Goal: Obtain resource: Obtain resource

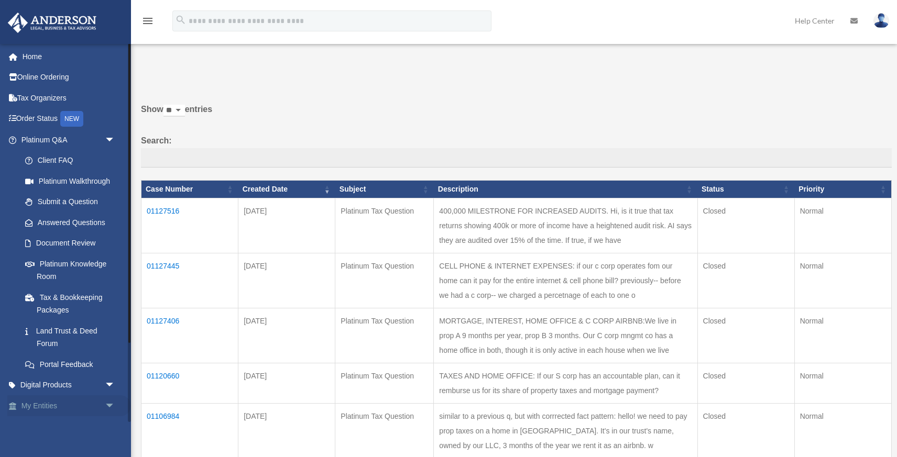
click at [114, 404] on span "arrow_drop_down" at bounding box center [115, 405] width 21 height 21
click at [48, 101] on link "Tax Organizers" at bounding box center [69, 97] width 124 height 21
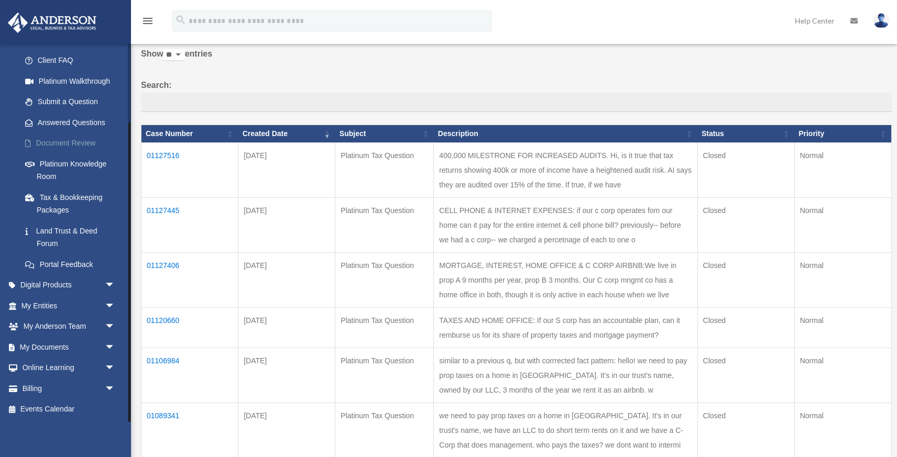
scroll to position [64, 0]
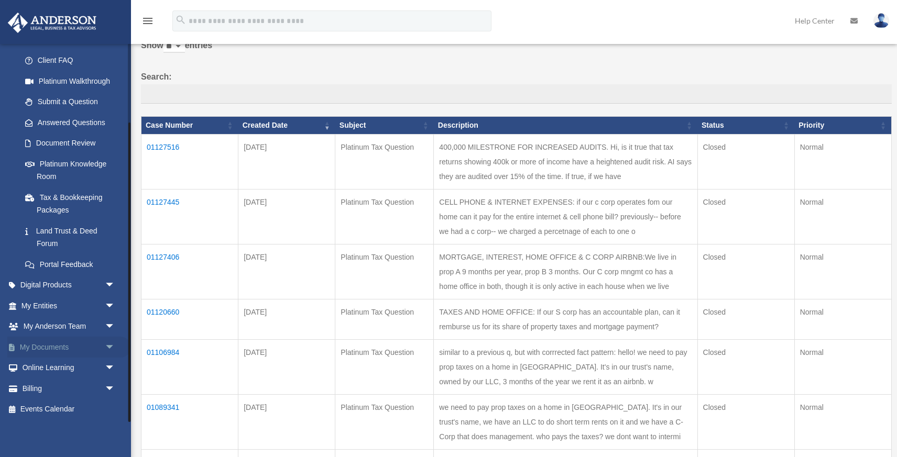
click at [112, 347] on span "arrow_drop_down" at bounding box center [115, 347] width 21 height 21
click at [31, 368] on span at bounding box center [34, 368] width 7 height 7
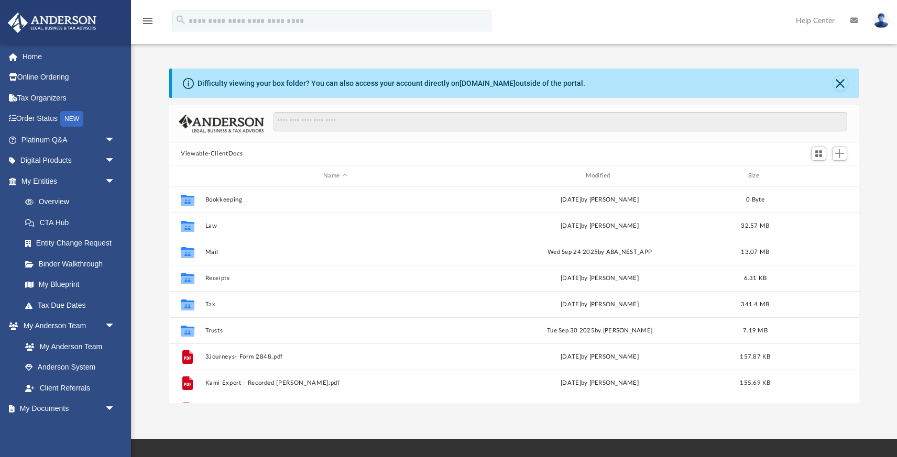
scroll to position [238, 689]
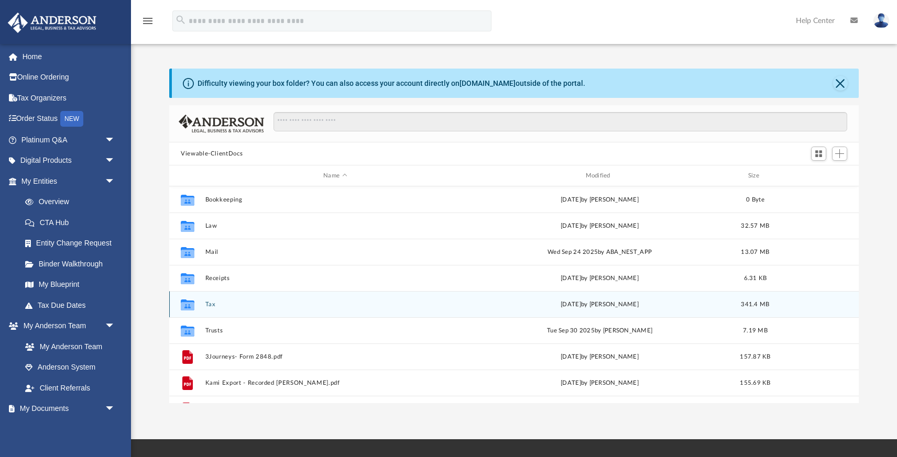
click at [249, 307] on div "Collaborated Folder Tax [DATE] by [PERSON_NAME] 341.4 MB" at bounding box center [513, 304] width 689 height 26
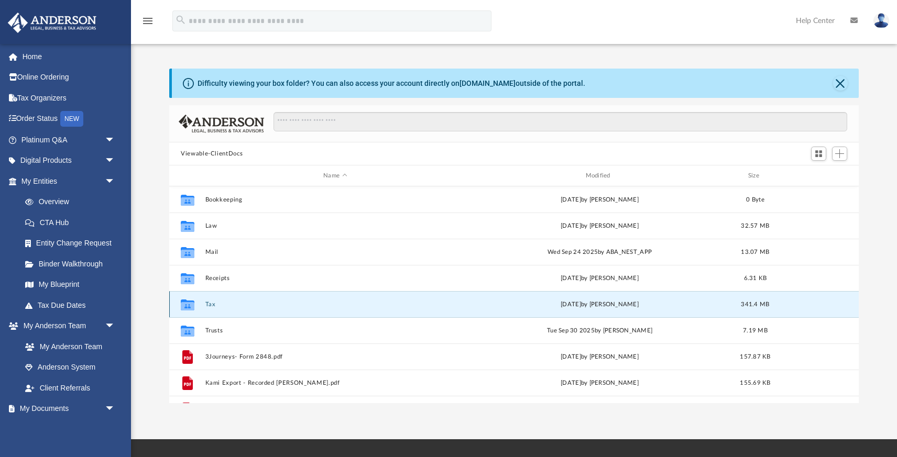
click at [207, 305] on button "Tax" at bounding box center [335, 304] width 260 height 7
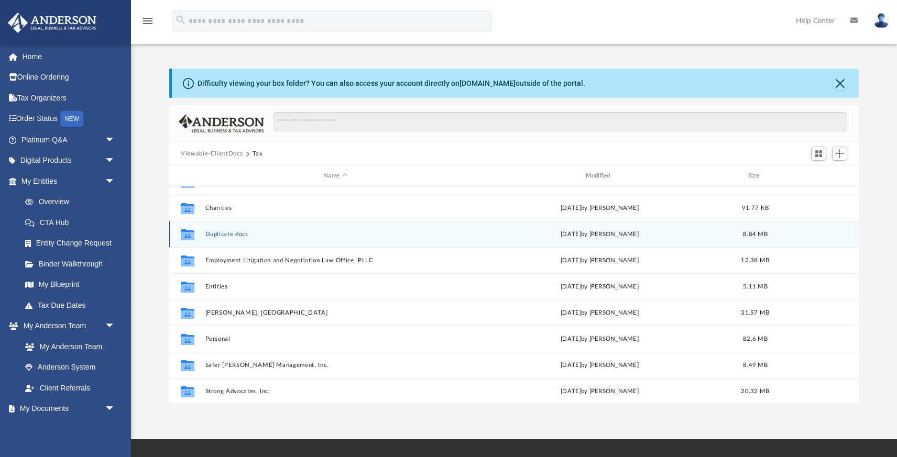
scroll to position [97, 0]
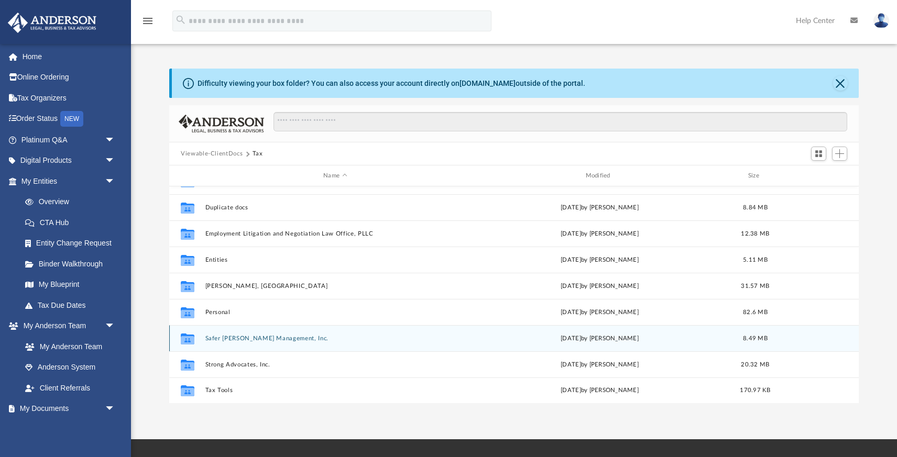
click at [255, 336] on button "Safer [PERSON_NAME] Management, Inc." at bounding box center [335, 338] width 260 height 7
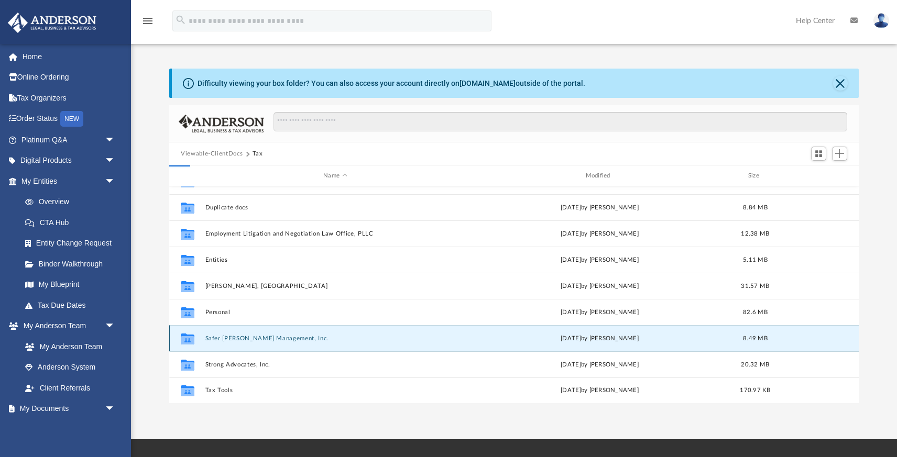
scroll to position [0, 0]
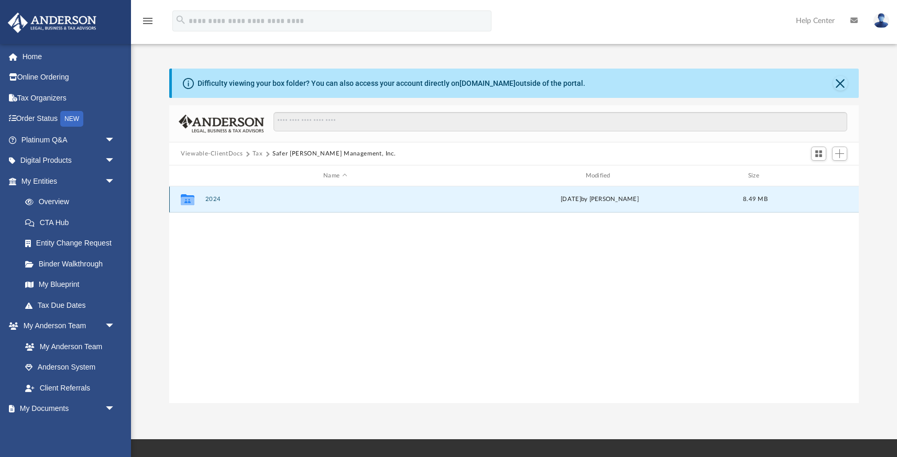
click at [213, 202] on button "2024" at bounding box center [335, 199] width 260 height 7
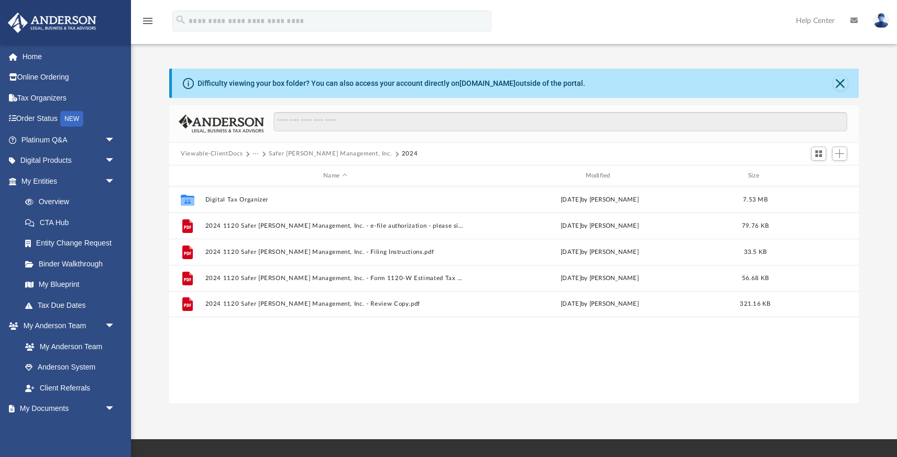
click at [228, 155] on button "Viewable-ClientDocs" at bounding box center [212, 153] width 62 height 9
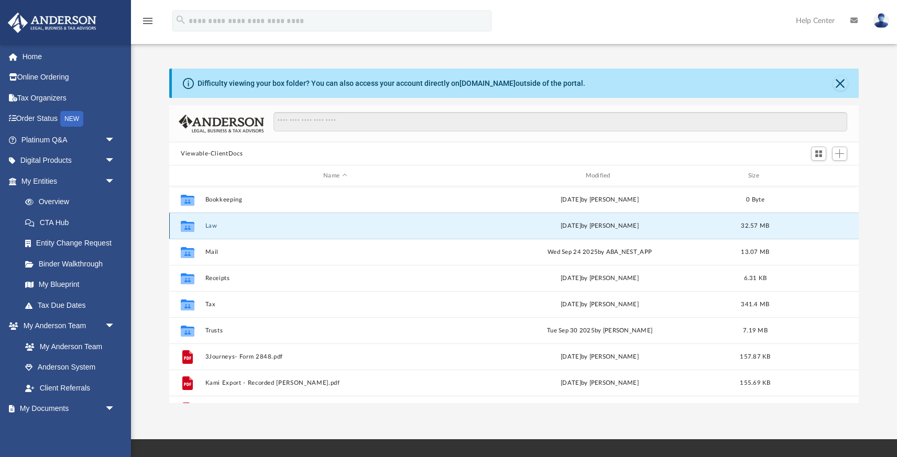
click at [211, 226] on button "Law" at bounding box center [335, 226] width 260 height 7
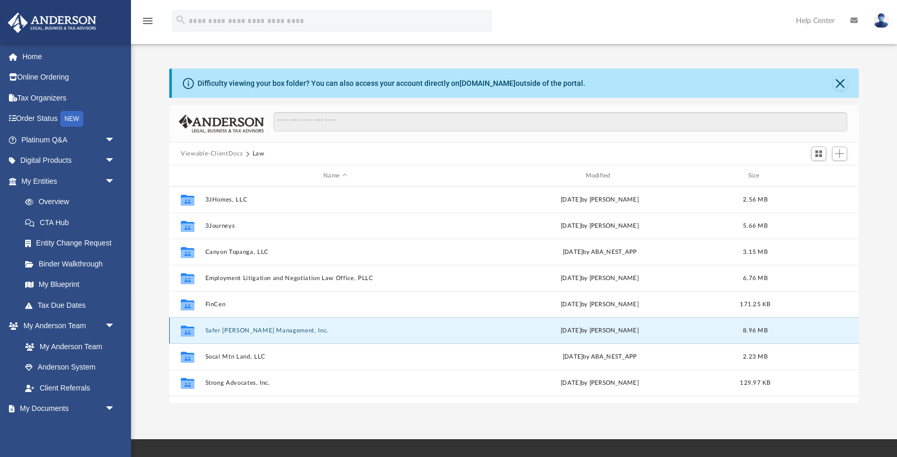
click at [244, 328] on button "Safer [PERSON_NAME] Management, Inc." at bounding box center [335, 330] width 260 height 7
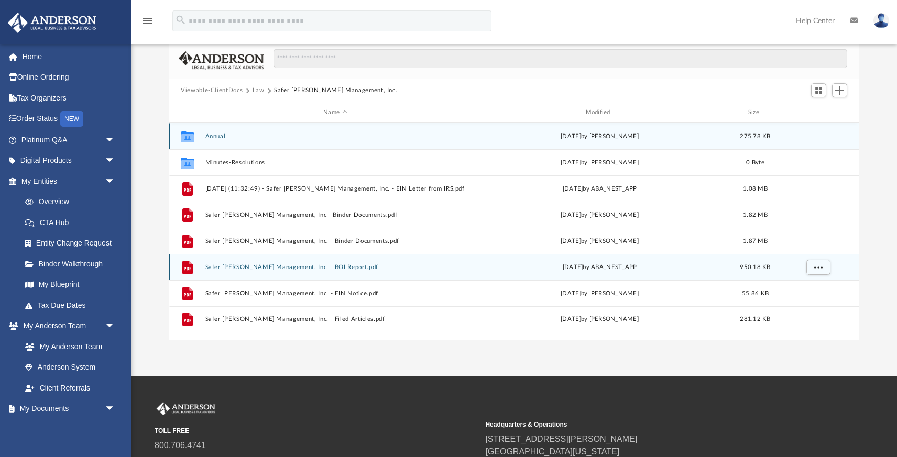
scroll to position [69, 0]
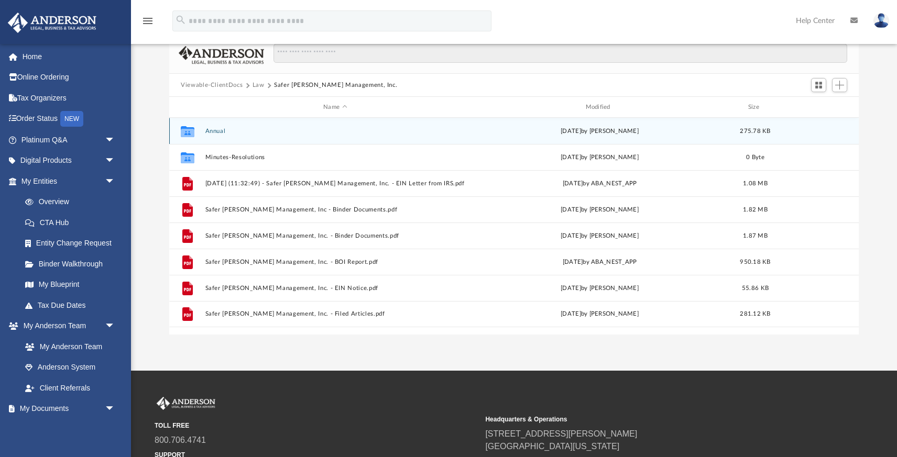
click at [227, 130] on button "Annual" at bounding box center [335, 131] width 260 height 7
